Goal: Navigation & Orientation: Find specific page/section

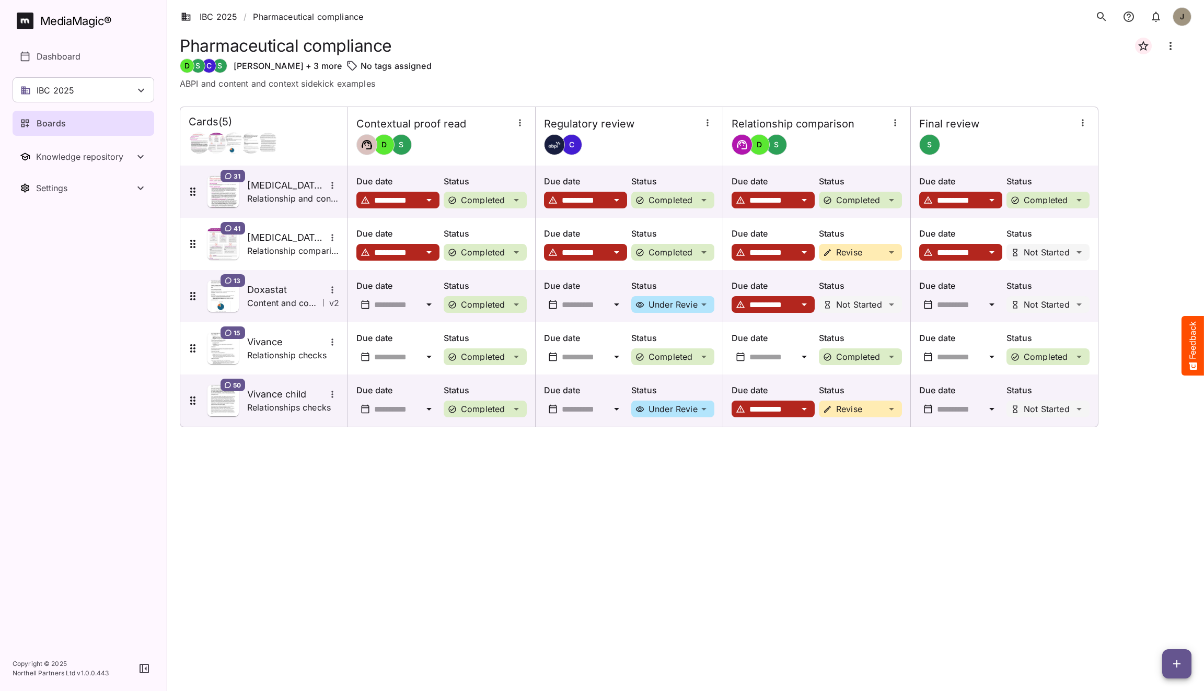
click at [466, 484] on div "**********" at bounding box center [685, 391] width 1011 height 568
click at [85, 119] on div "Boards" at bounding box center [84, 123] width 128 height 13
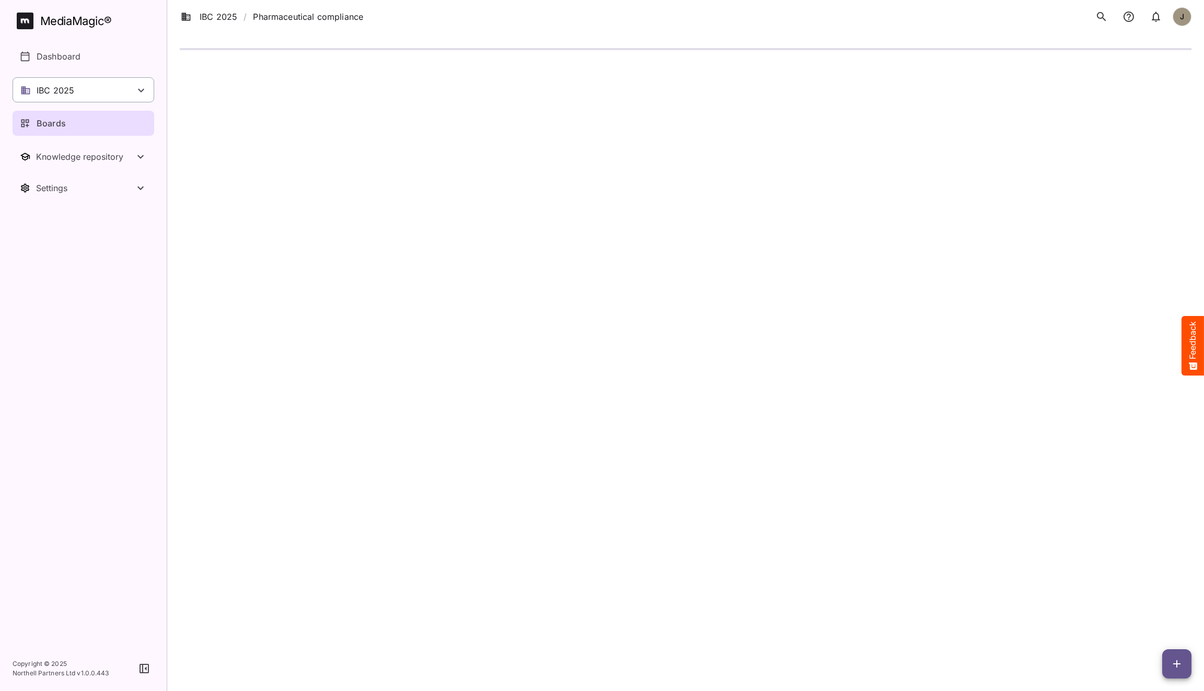
click at [130, 90] on div "IBC 2025" at bounding box center [84, 89] width 142 height 25
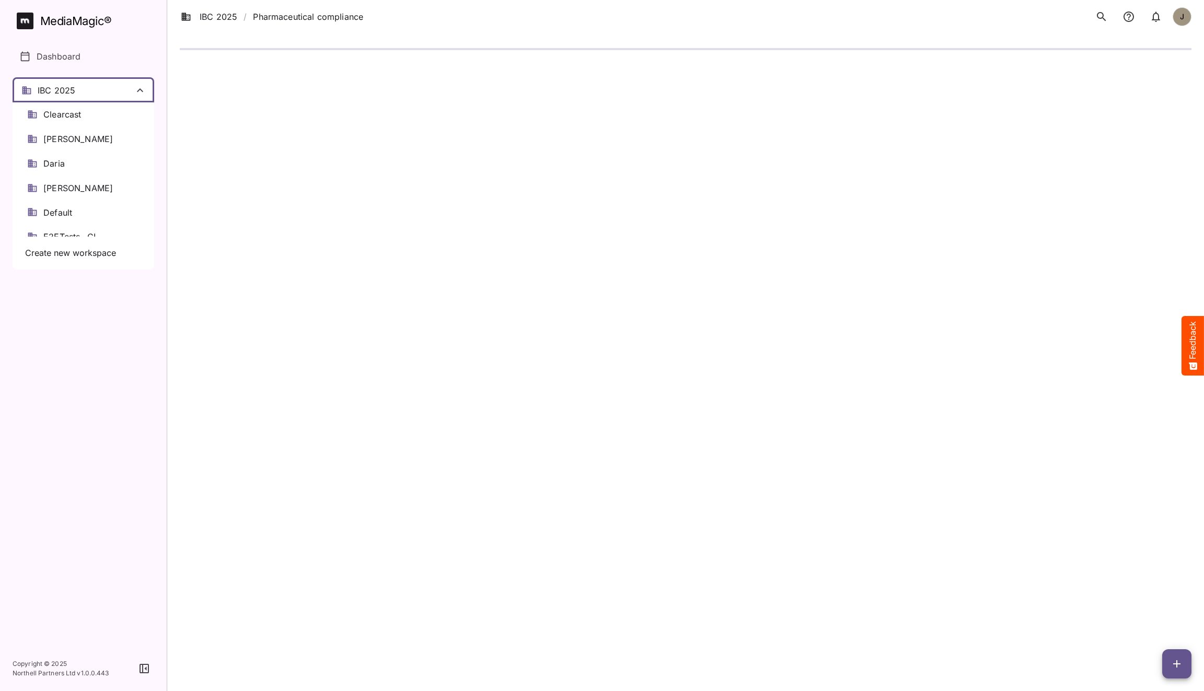
click at [269, 202] on div at bounding box center [602, 345] width 1204 height 691
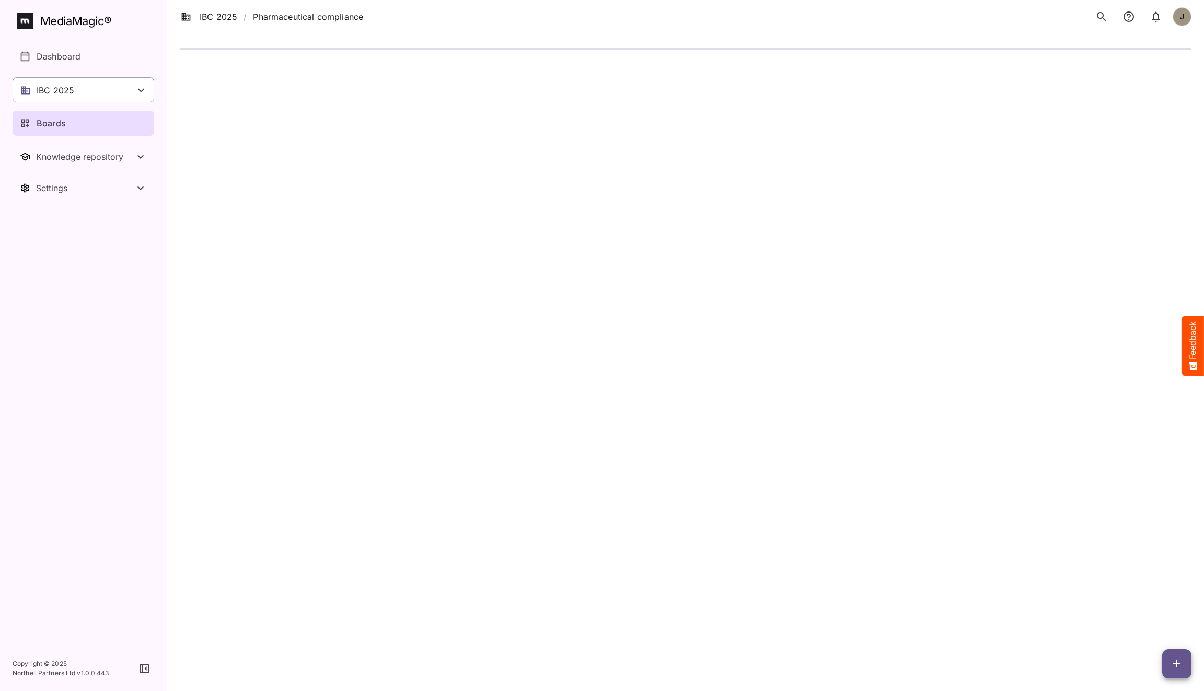
click at [143, 85] on icon at bounding box center [141, 90] width 13 height 13
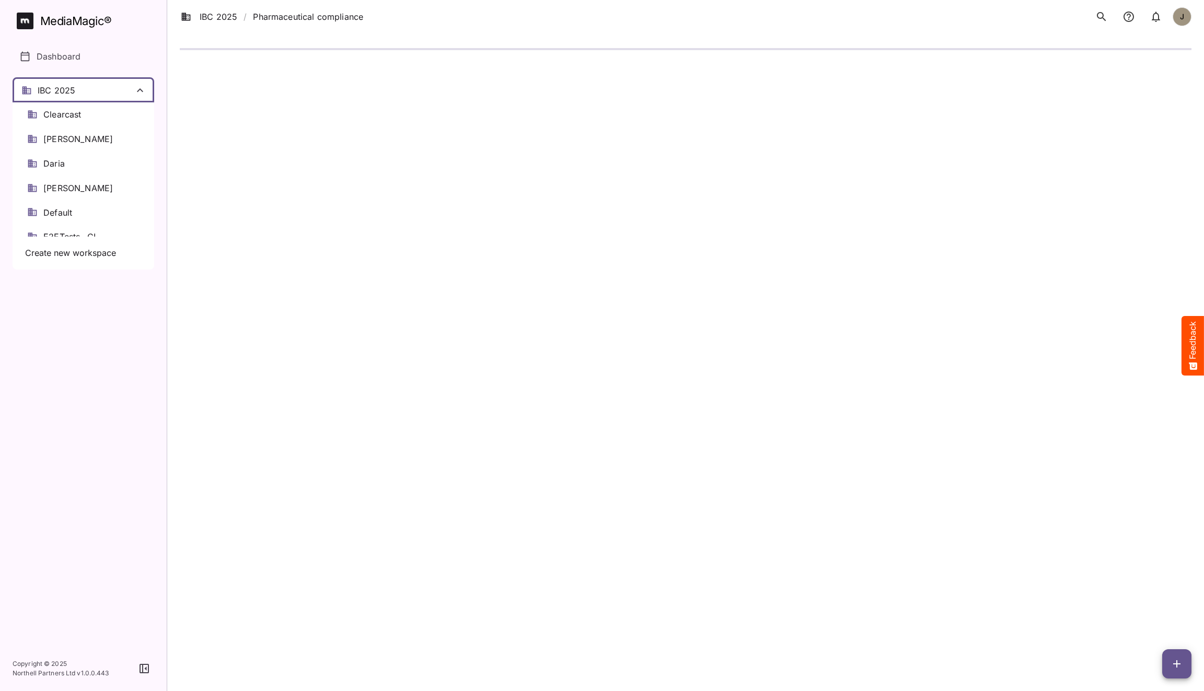
click at [143, 85] on div at bounding box center [602, 345] width 1204 height 691
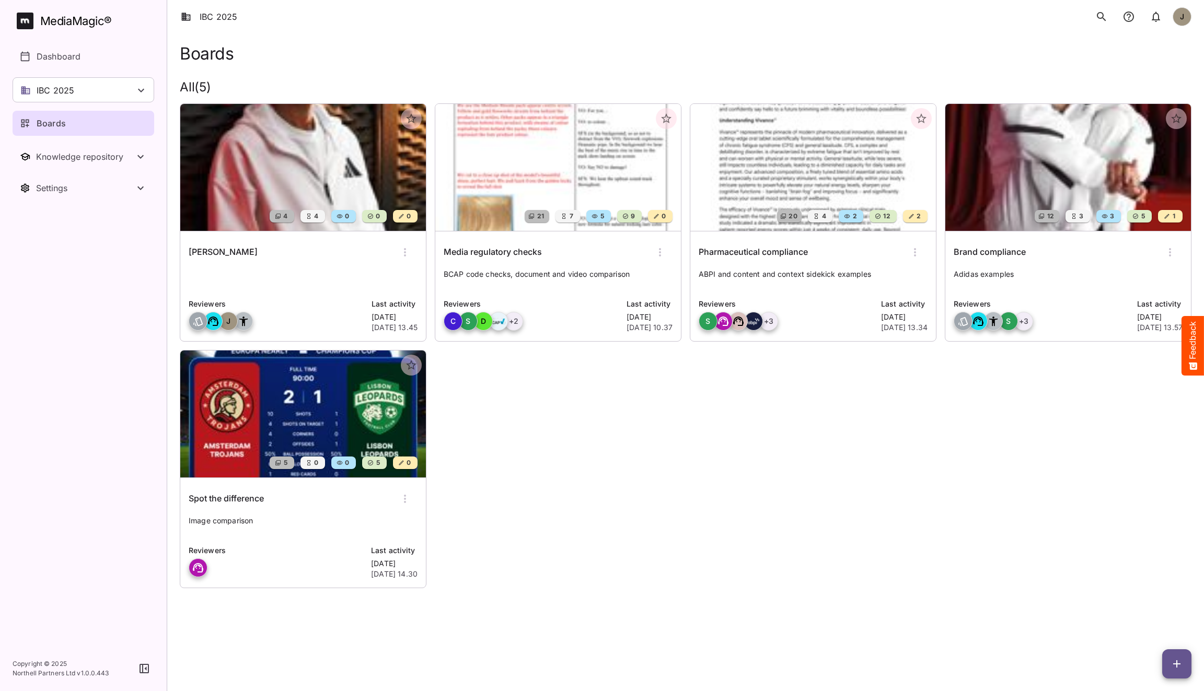
click at [881, 501] on div "4 4 0 0 0 [PERSON_NAME] Reviewers J Last activity [DATE] [DATE] 13.45 21 7 5 9 …" at bounding box center [681, 341] width 1020 height 493
